Goal: Transaction & Acquisition: Purchase product/service

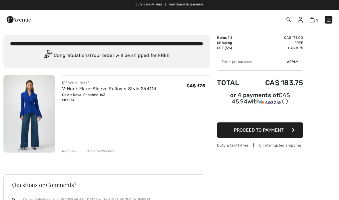
click at [263, 129] on span "Proceed to Payment" at bounding box center [259, 129] width 50 height 5
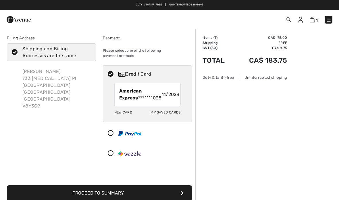
checkbox input "true"
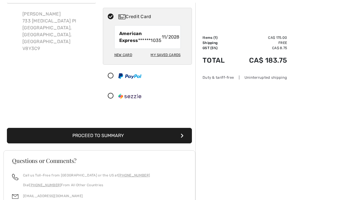
scroll to position [57, 0]
click at [181, 135] on icon "submit" at bounding box center [182, 135] width 3 height 5
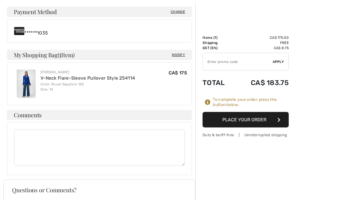
click at [274, 121] on button "Place Your Order" at bounding box center [245, 119] width 86 height 15
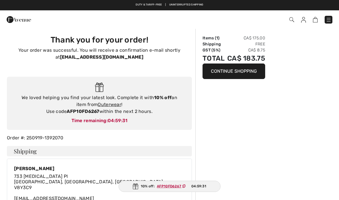
checkbox input "true"
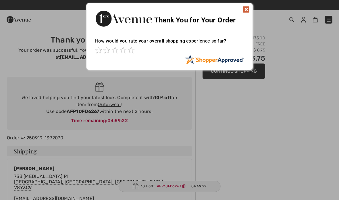
click at [247, 10] on img at bounding box center [246, 9] width 7 height 7
